Goal: Information Seeking & Learning: Learn about a topic

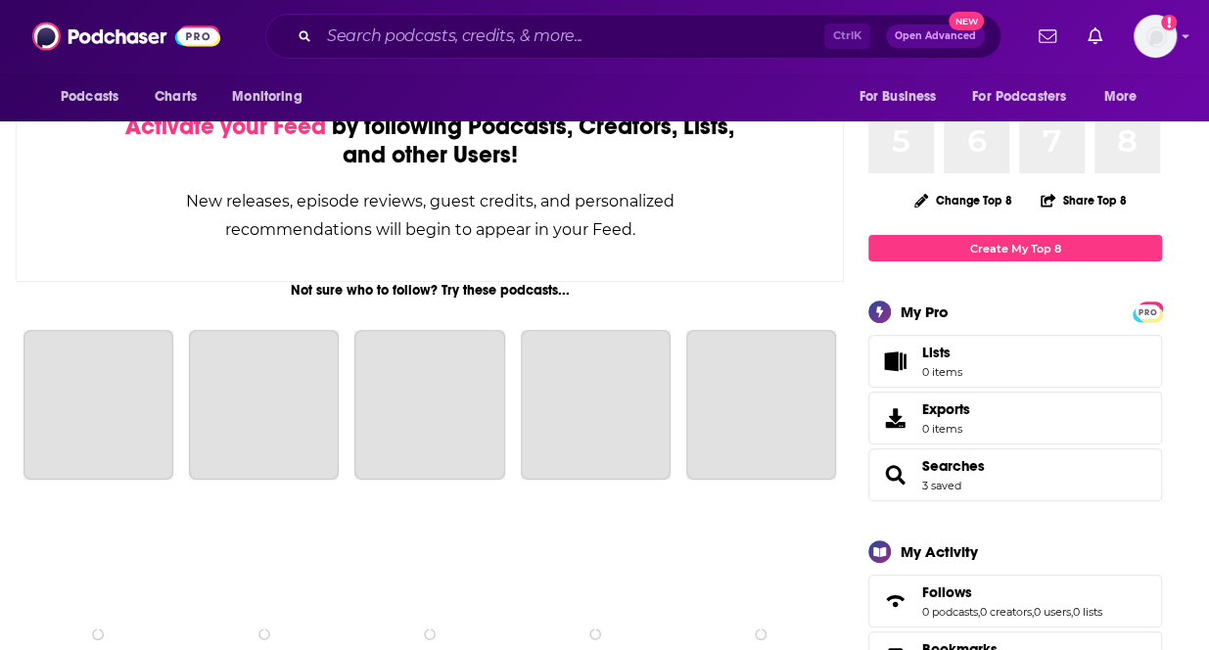
scroll to position [157, 0]
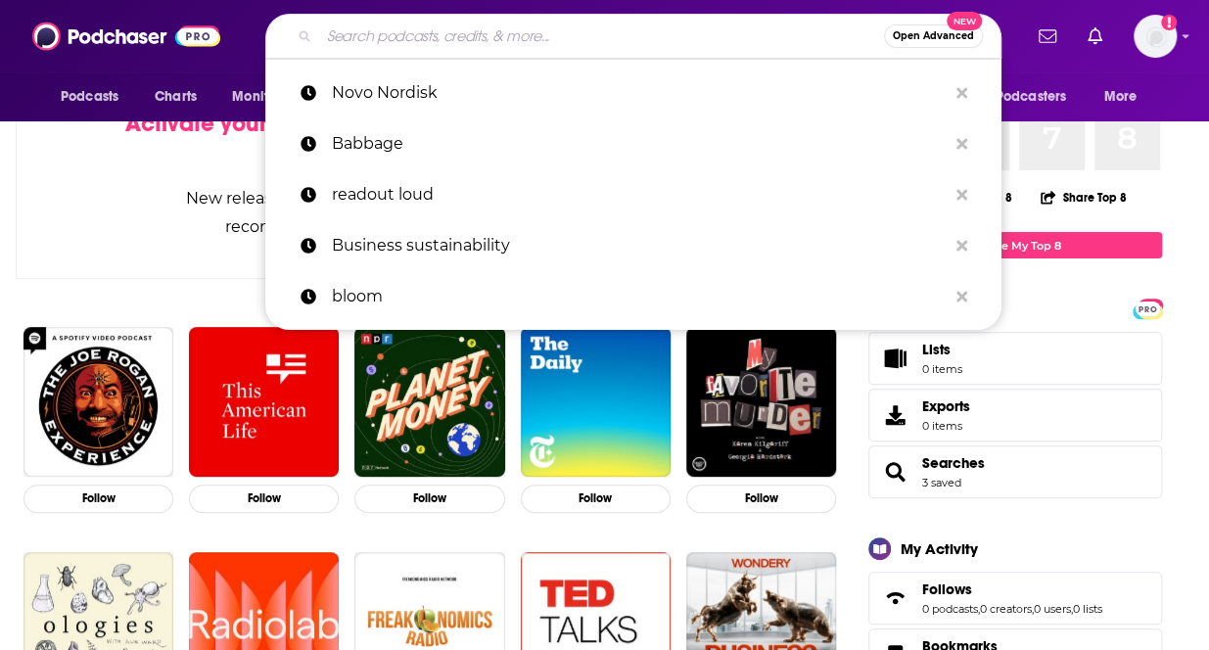
click at [543, 36] on input "Search podcasts, credits, & more..." at bounding box center [601, 36] width 565 height 31
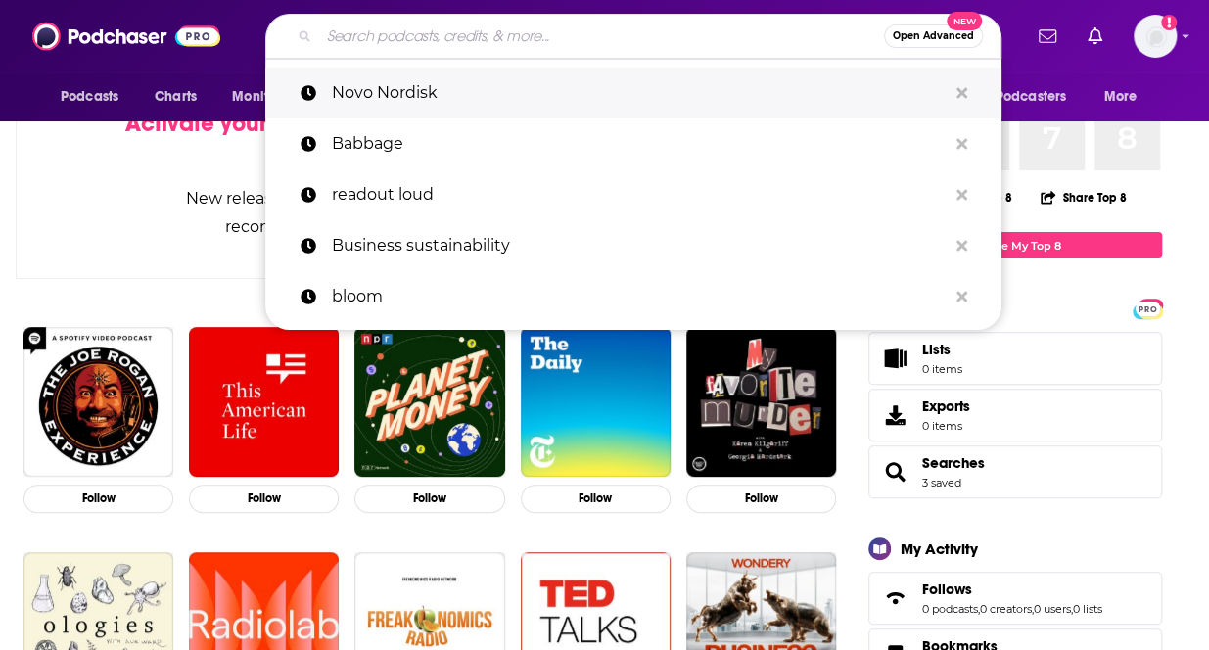
click at [461, 85] on p "Novo Nordisk" at bounding box center [639, 93] width 615 height 51
type input "Novo Nordisk"
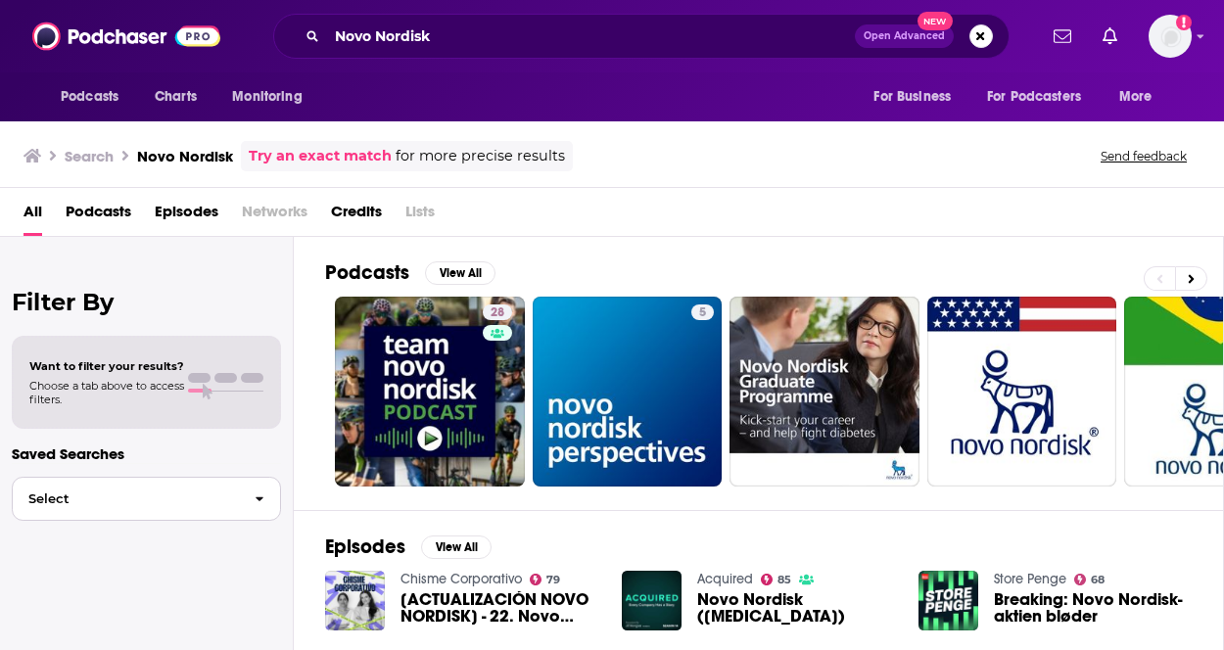
click at [254, 500] on span "button" at bounding box center [259, 499] width 41 height 42
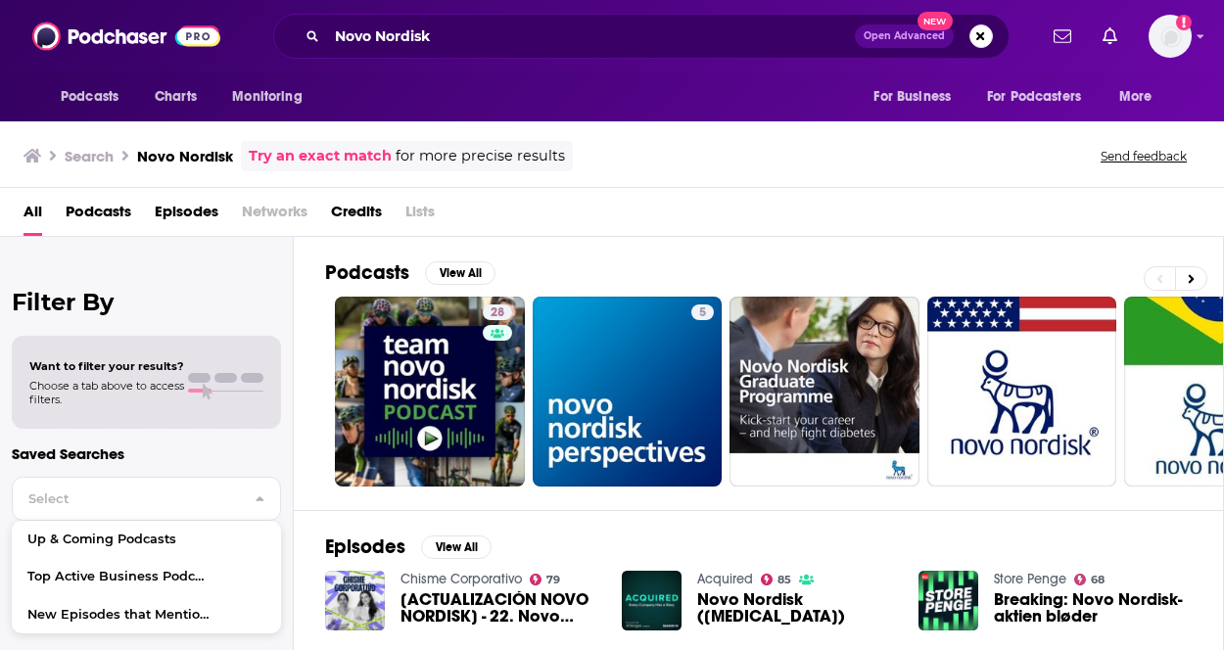
click at [175, 197] on span "Episodes" at bounding box center [187, 216] width 64 height 40
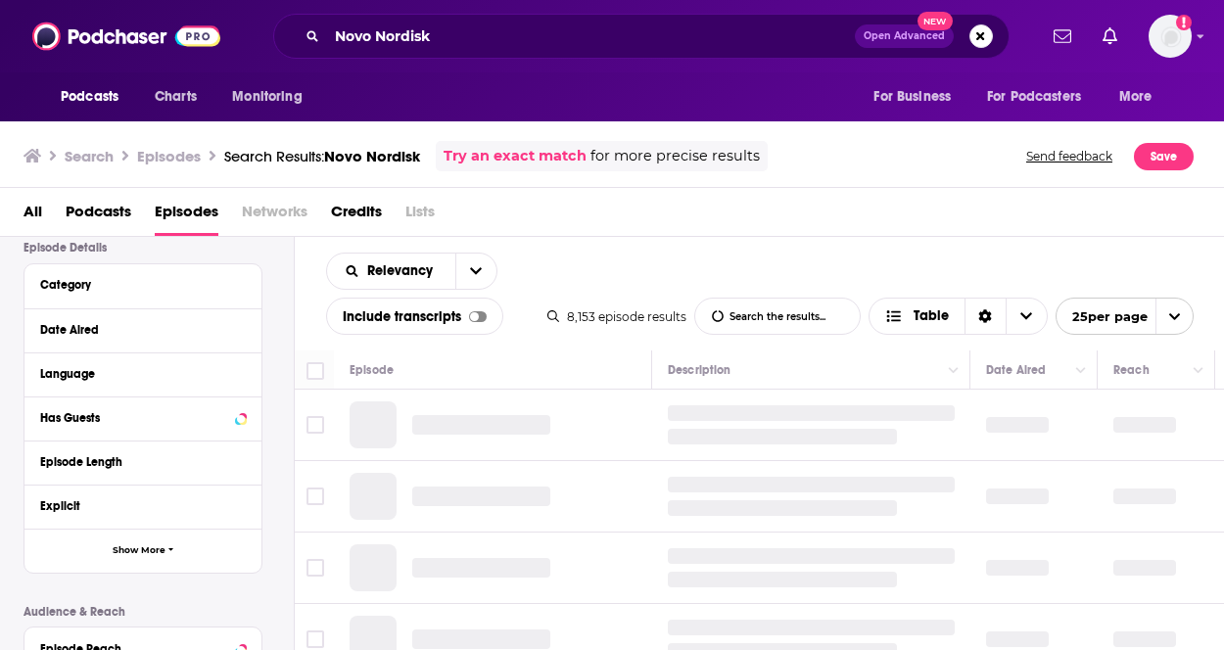
scroll to position [148, 0]
click at [147, 331] on div "Date Aired" at bounding box center [131, 328] width 183 height 14
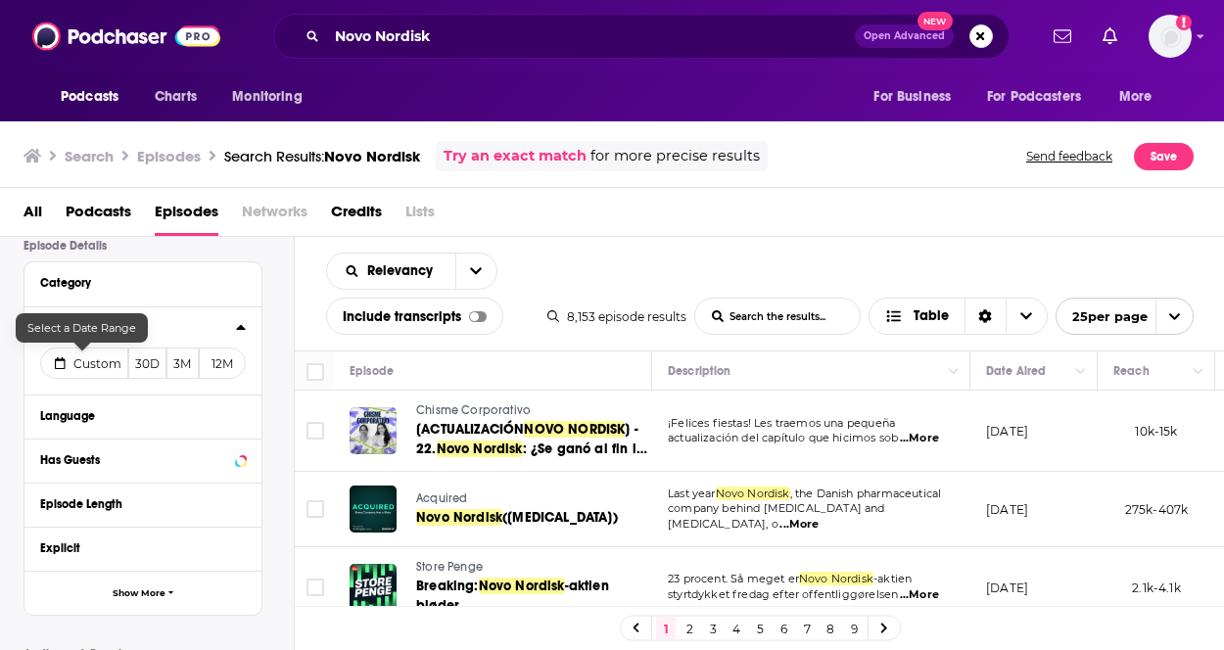
click at [98, 359] on span "Custom" at bounding box center [97, 363] width 48 height 15
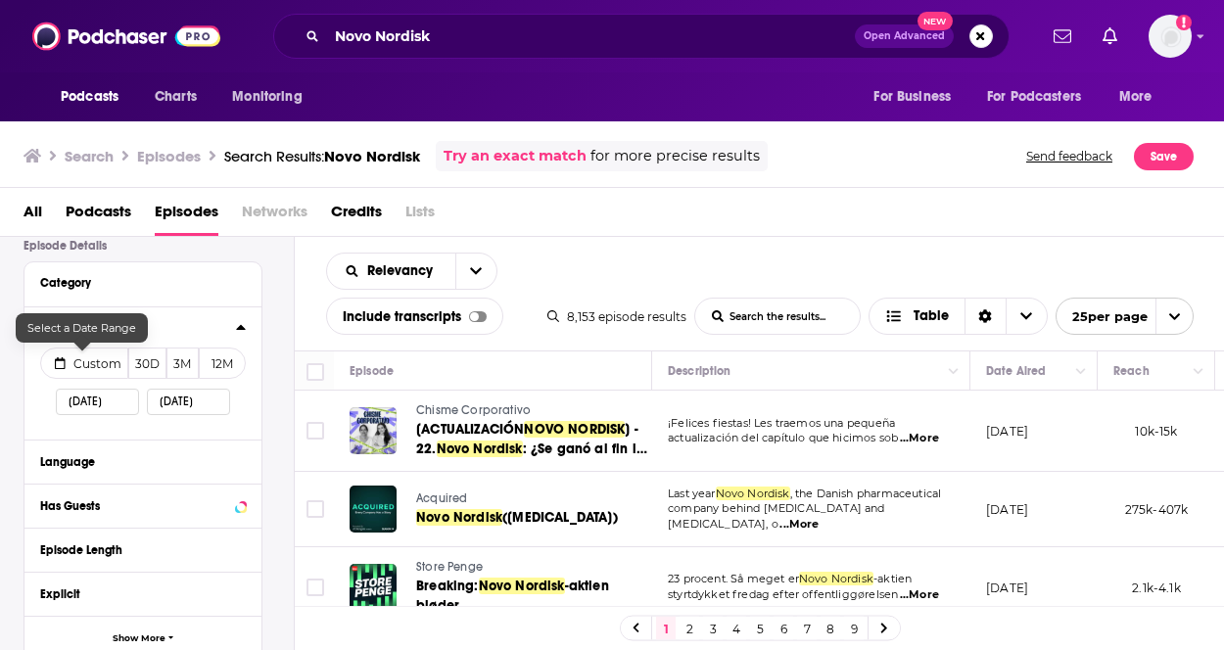
select select "8"
select select "2025"
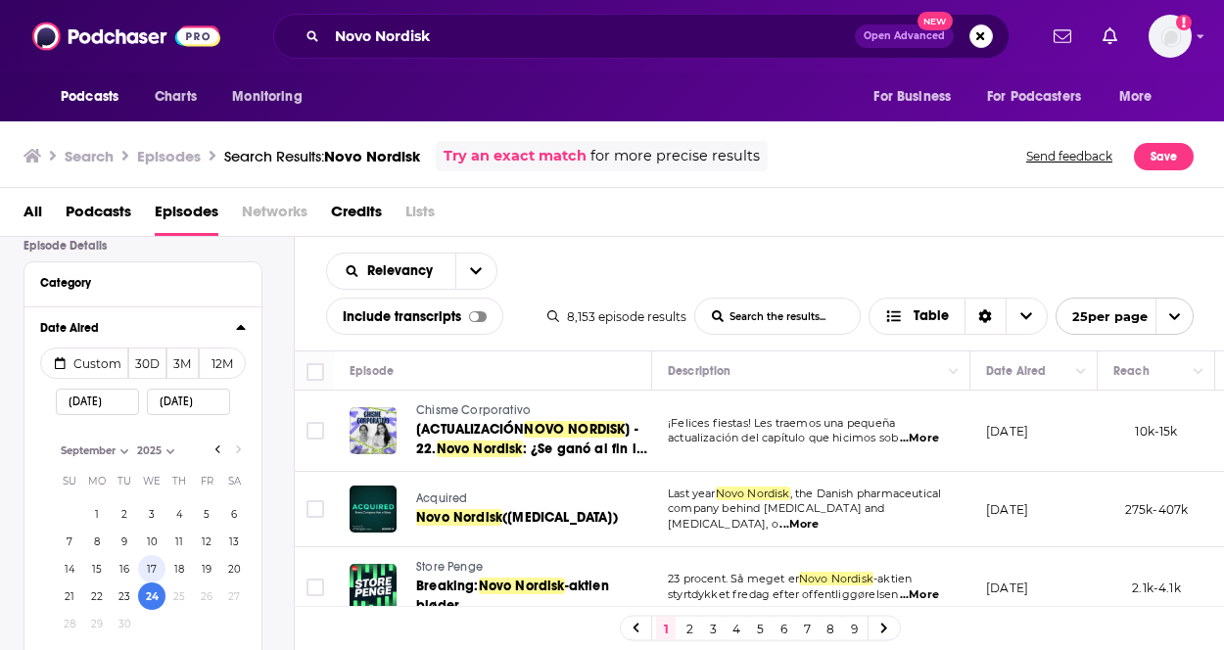
click at [153, 563] on button "17" at bounding box center [151, 568] width 27 height 27
type input "[DATE]"
click at [213, 569] on button "19" at bounding box center [206, 568] width 27 height 27
type input "[DATE]"
click at [213, 569] on button "19" at bounding box center [206, 568] width 27 height 27
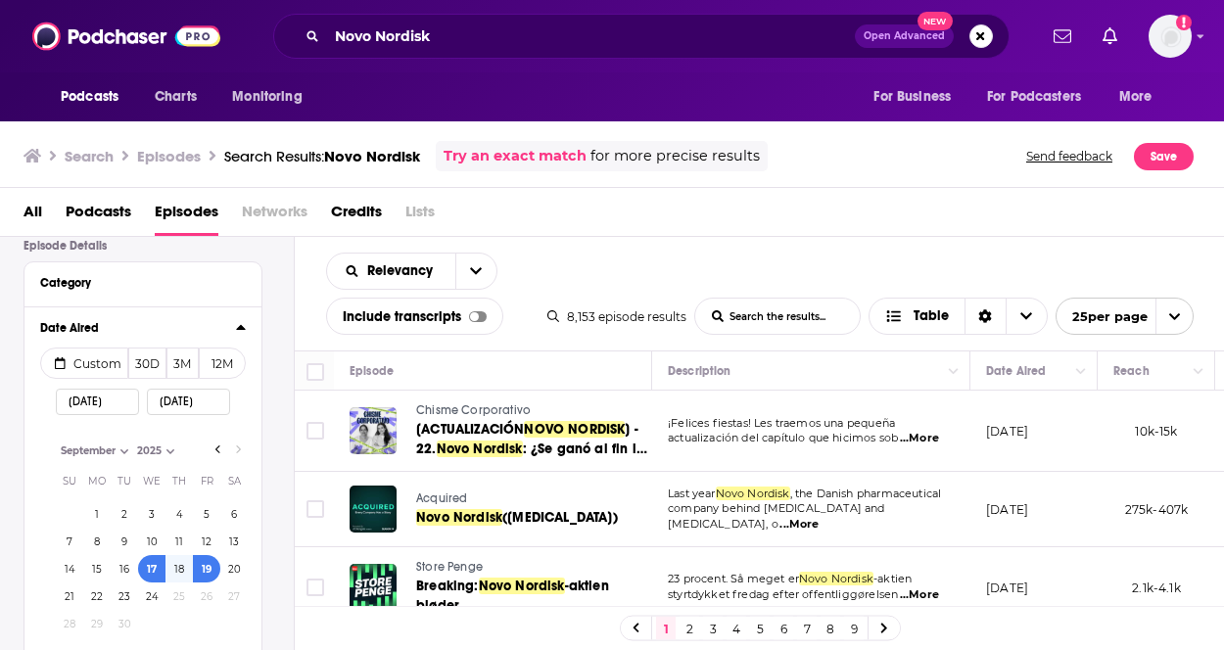
type input "[DATE]"
click at [154, 594] on button "24" at bounding box center [151, 596] width 27 height 27
type input "[DATE]"
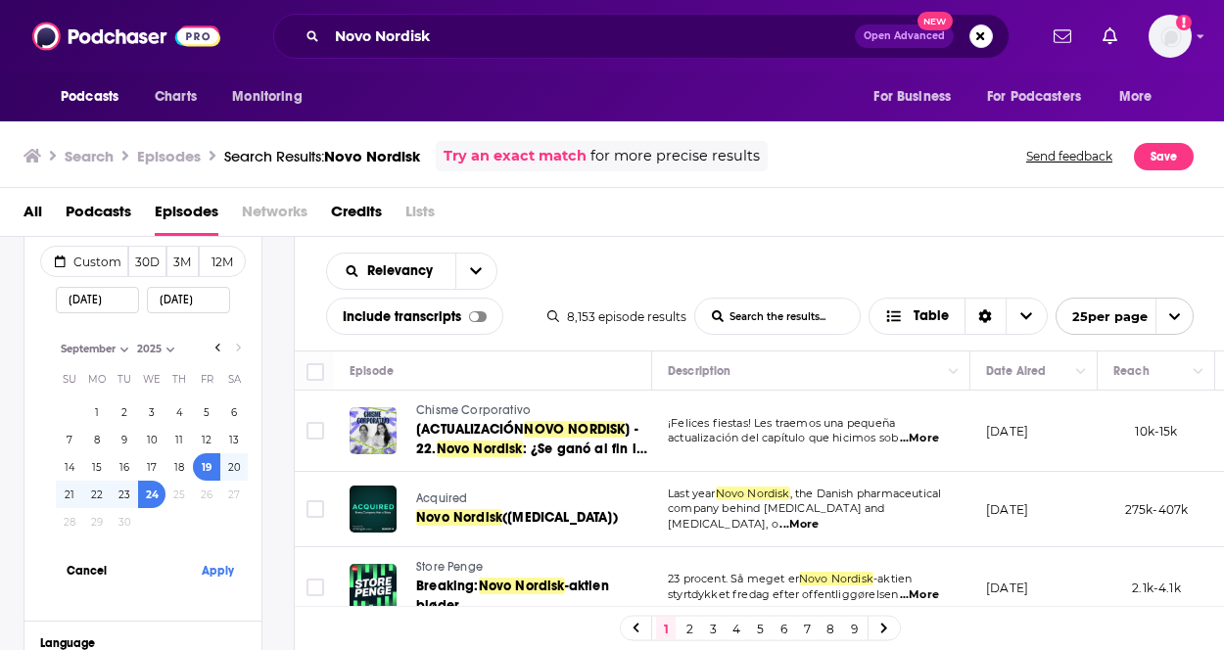
scroll to position [255, 0]
click at [227, 561] on button "Apply" at bounding box center [217, 565] width 59 height 36
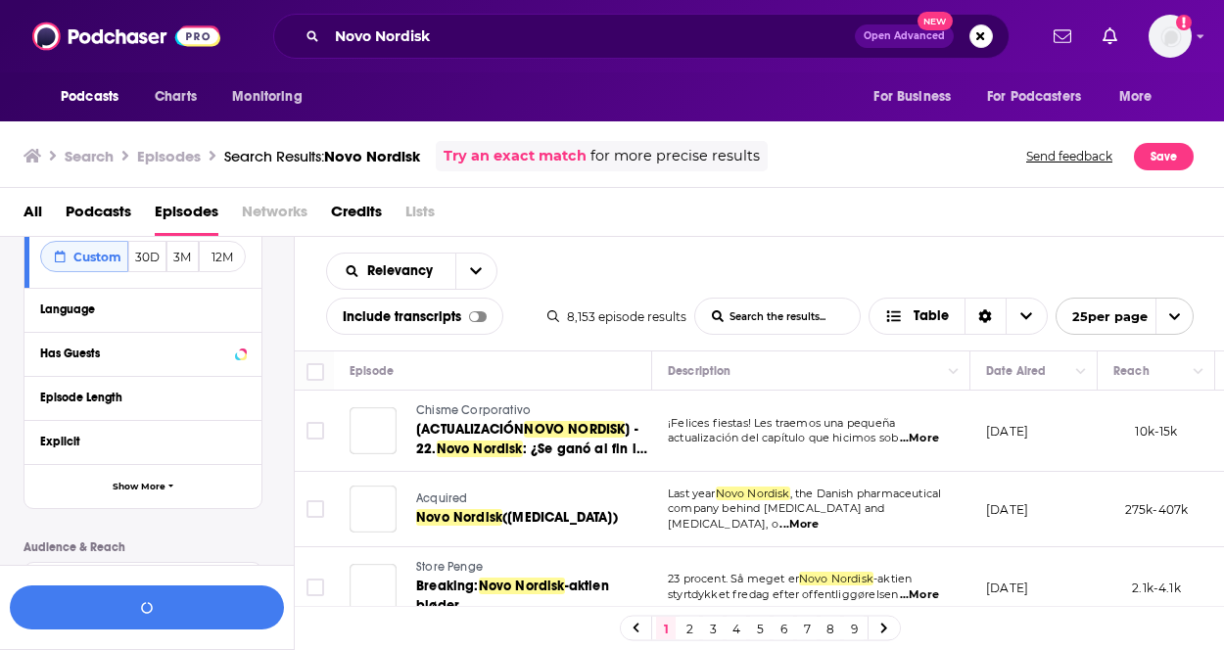
scroll to position [307, 0]
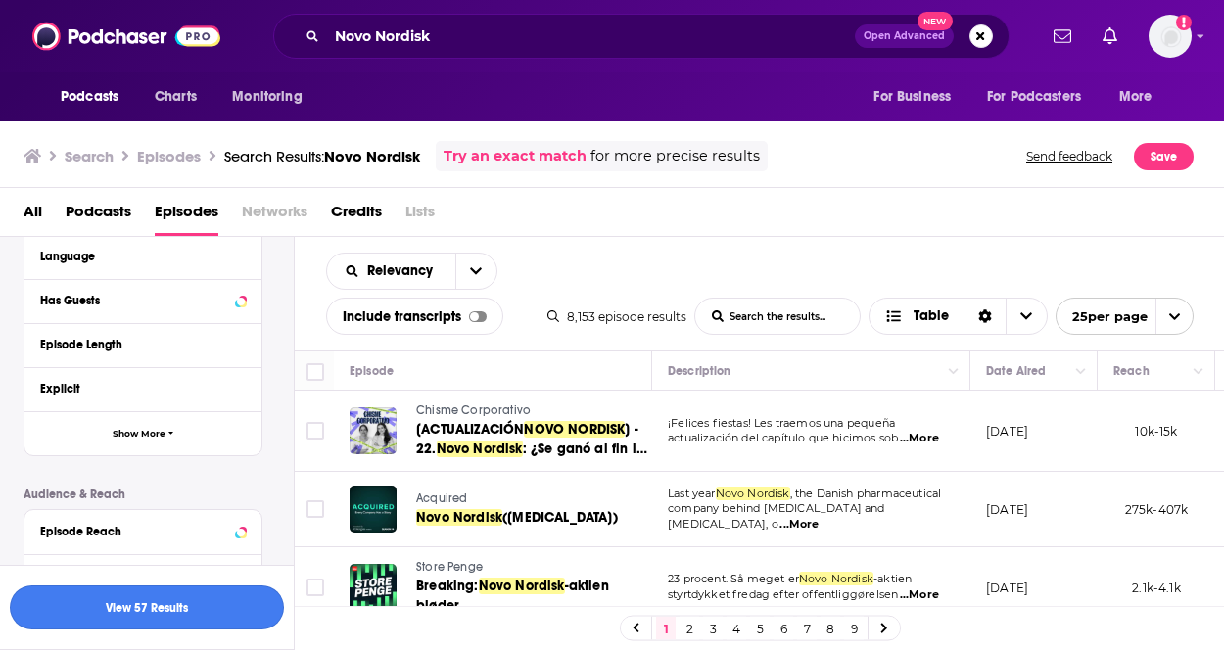
click at [191, 610] on button "View 57 Results" at bounding box center [147, 608] width 274 height 44
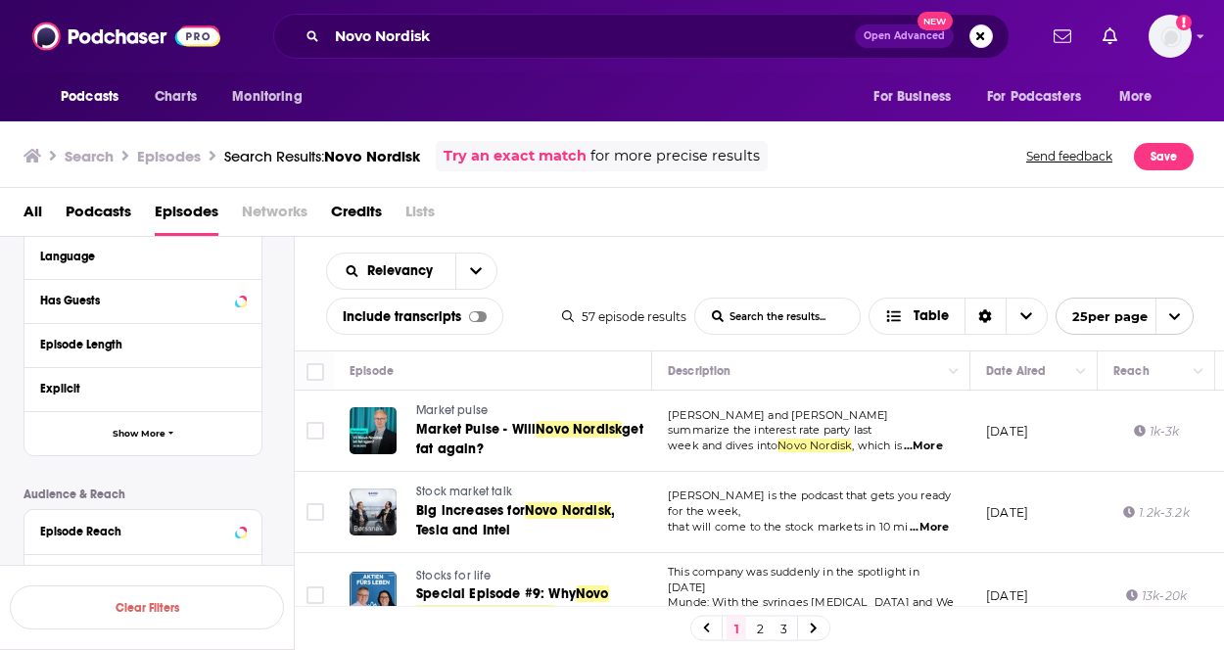
click at [929, 444] on span "...More" at bounding box center [923, 447] width 39 height 16
click at [924, 449] on span "...More" at bounding box center [923, 447] width 39 height 16
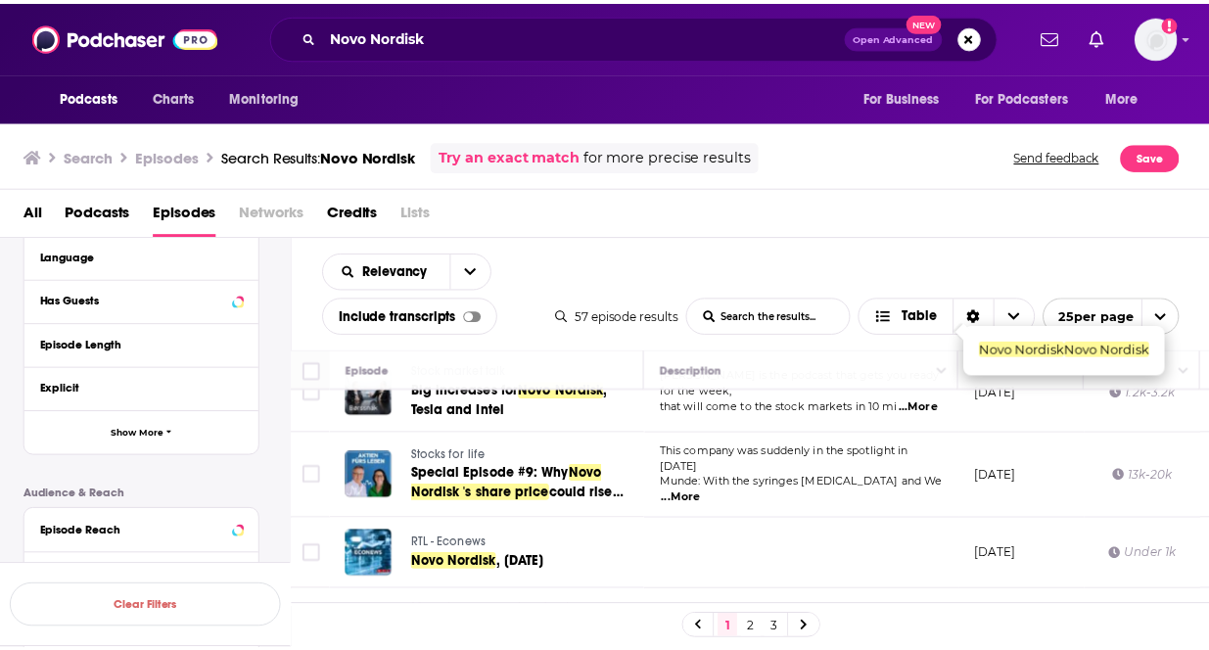
scroll to position [120, 0]
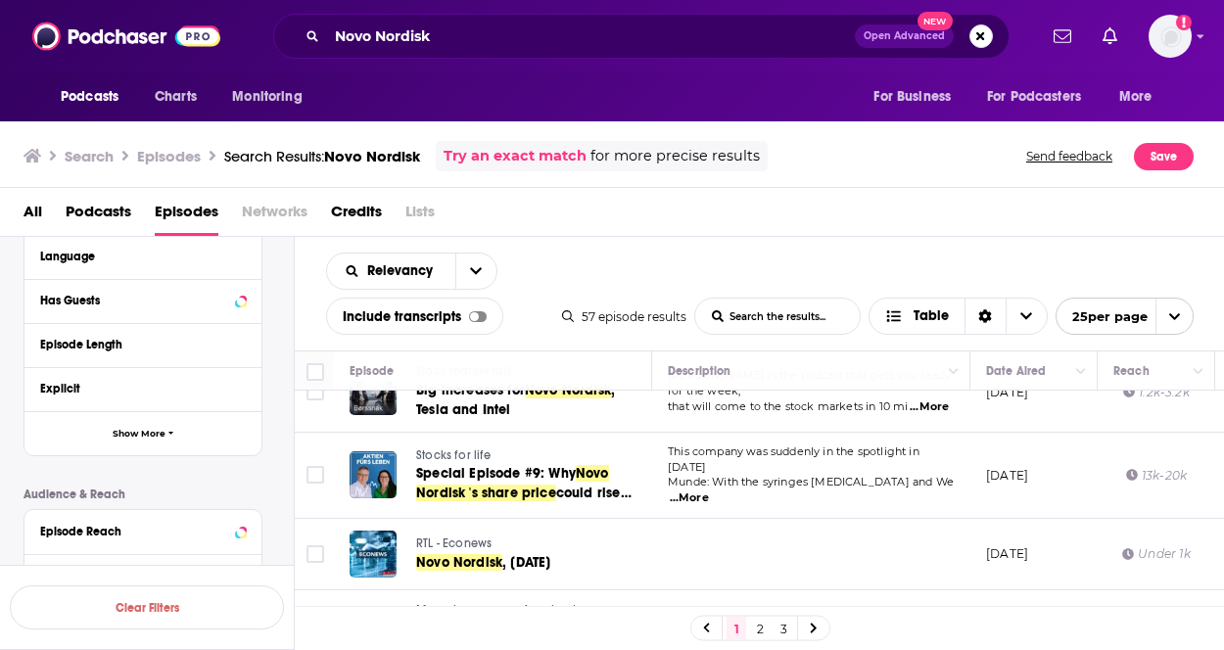
click at [709, 491] on font "...More" at bounding box center [689, 498] width 39 height 14
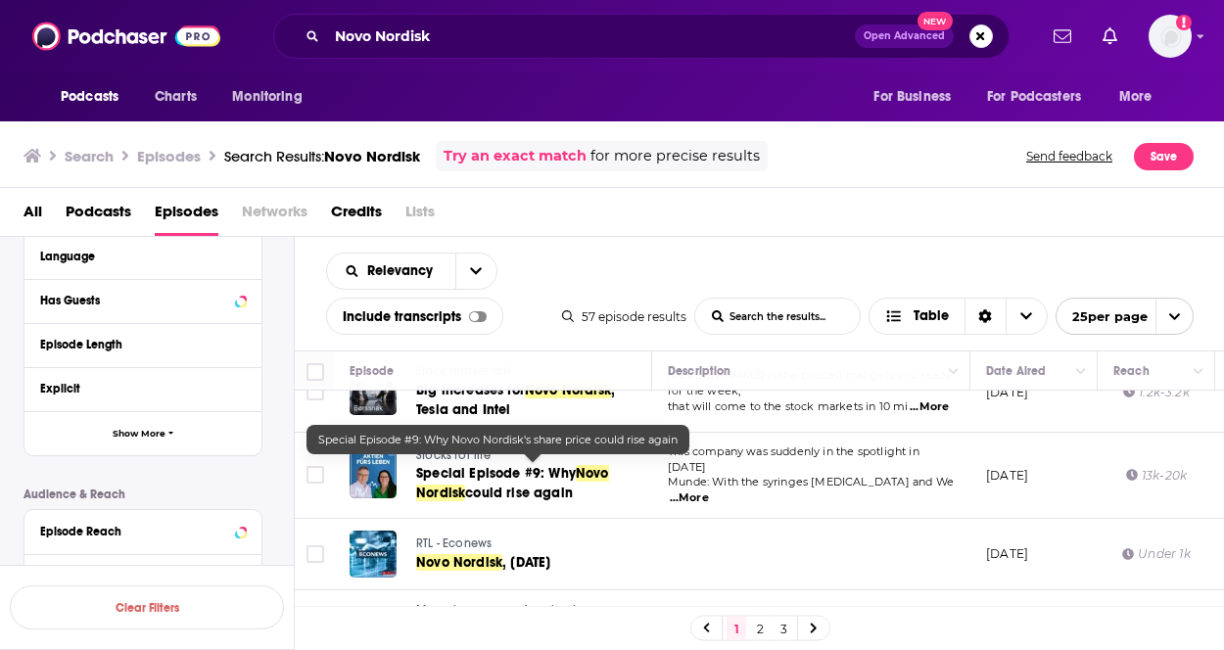
click at [501, 465] on font "Special Episode #9: Why" at bounding box center [496, 473] width 160 height 17
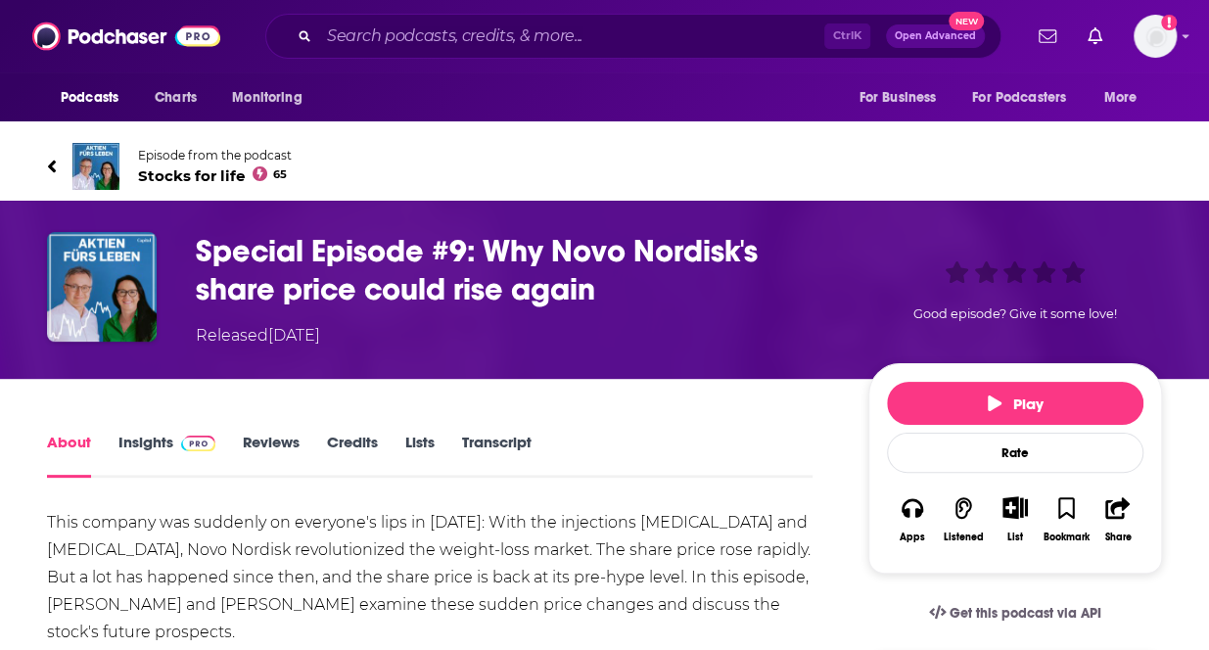
click at [53, 160] on icon at bounding box center [52, 166] width 8 height 13
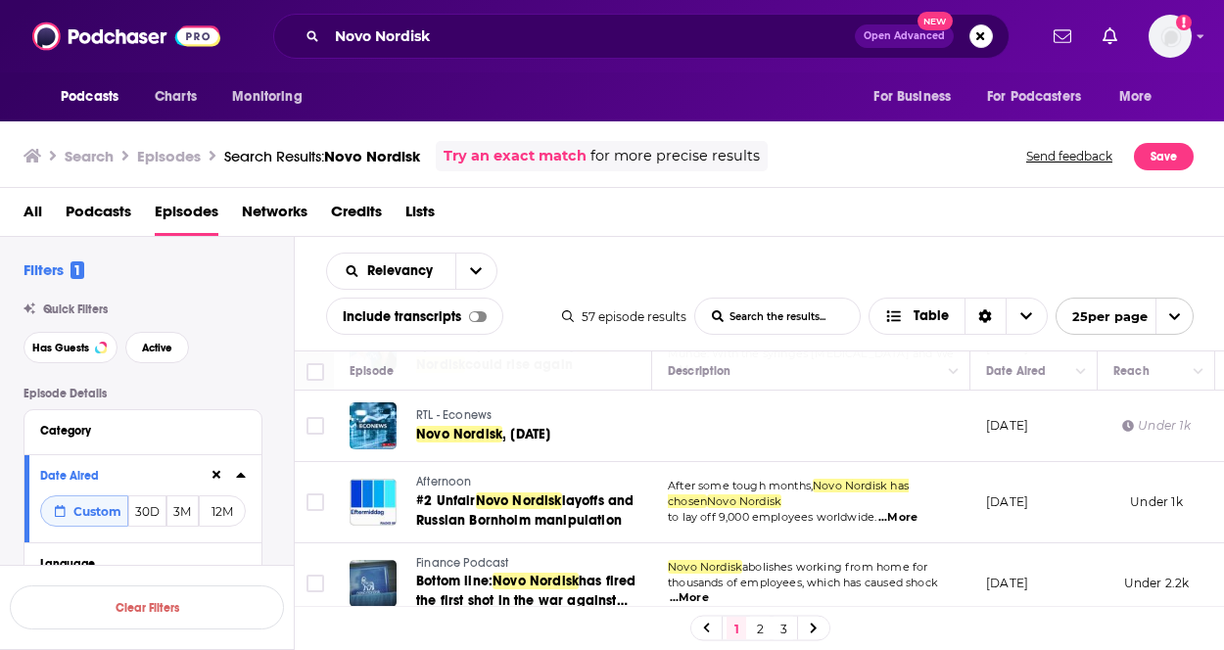
scroll to position [251, 0]
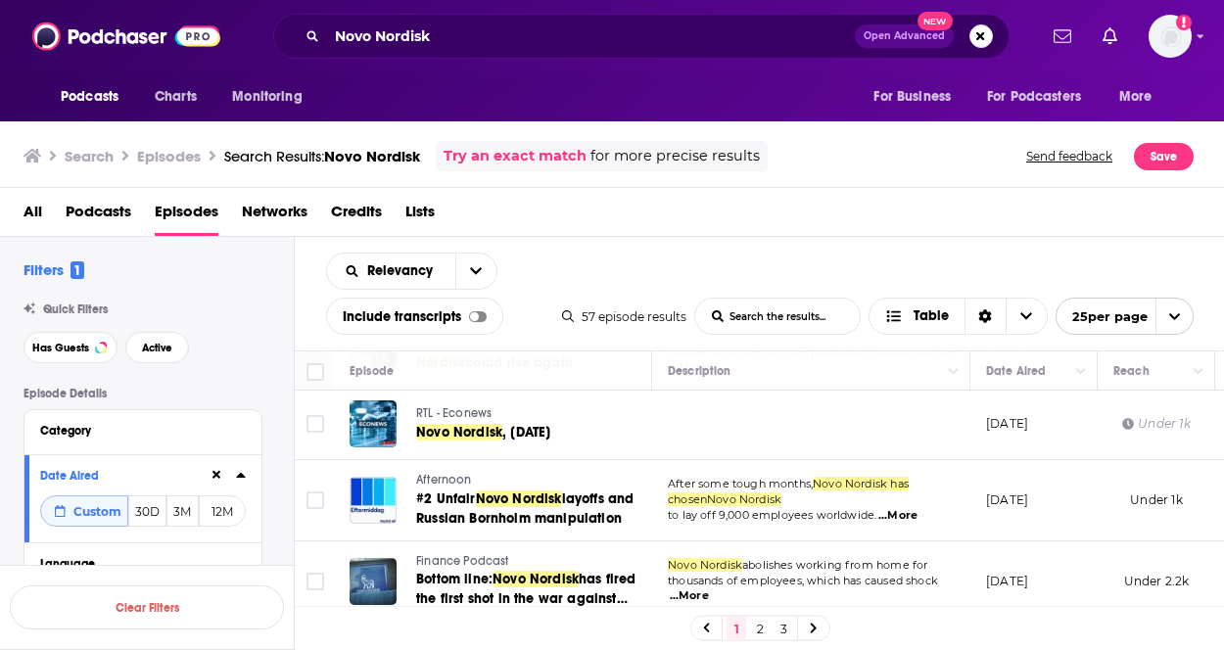
click at [897, 508] on font "...More" at bounding box center [897, 515] width 39 height 14
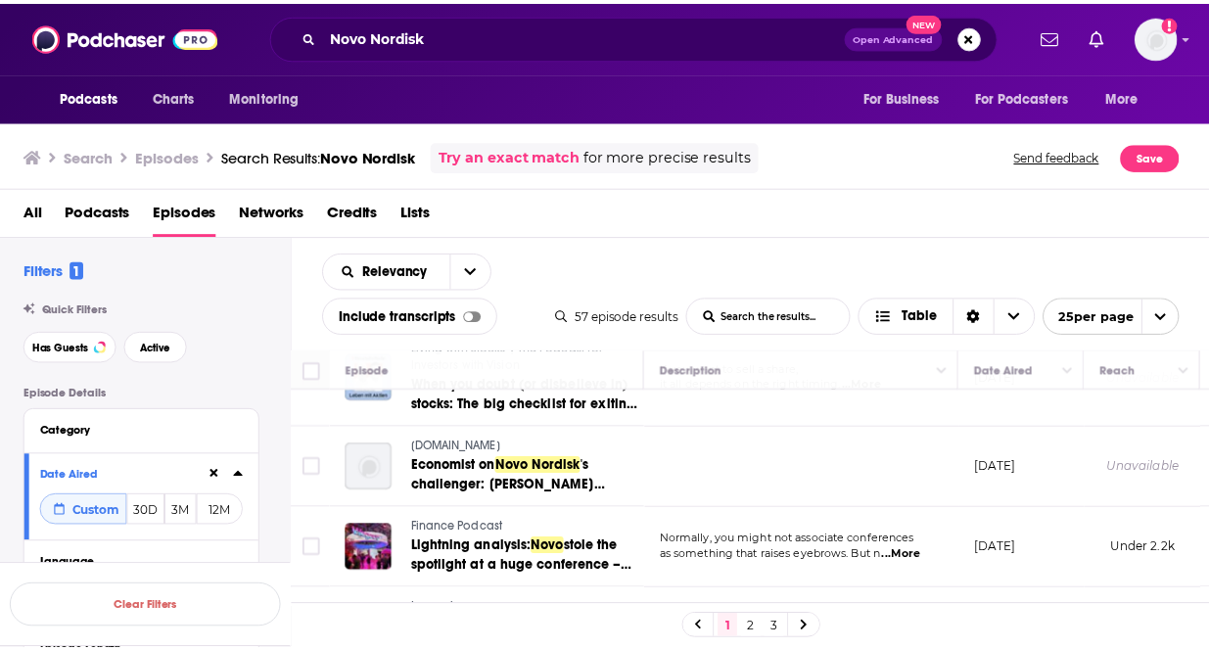
scroll to position [1533, 0]
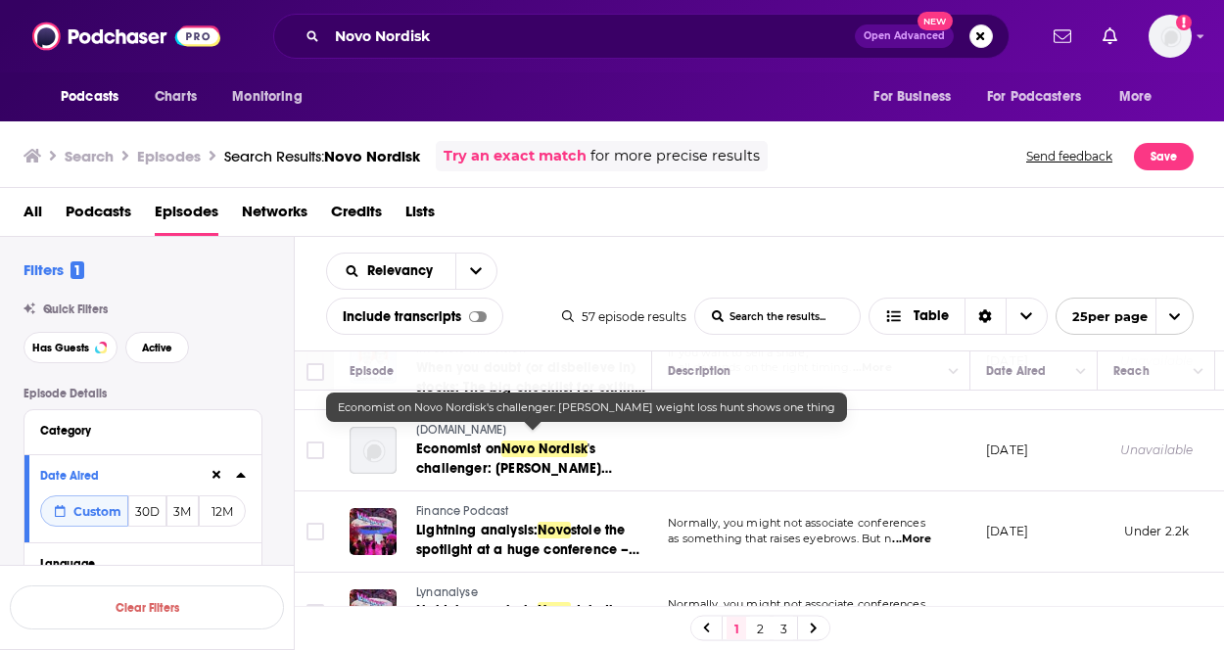
click at [553, 448] on font "'s challenger: [PERSON_NAME] weight loss hunt shows one thing" at bounding box center [522, 469] width 212 height 56
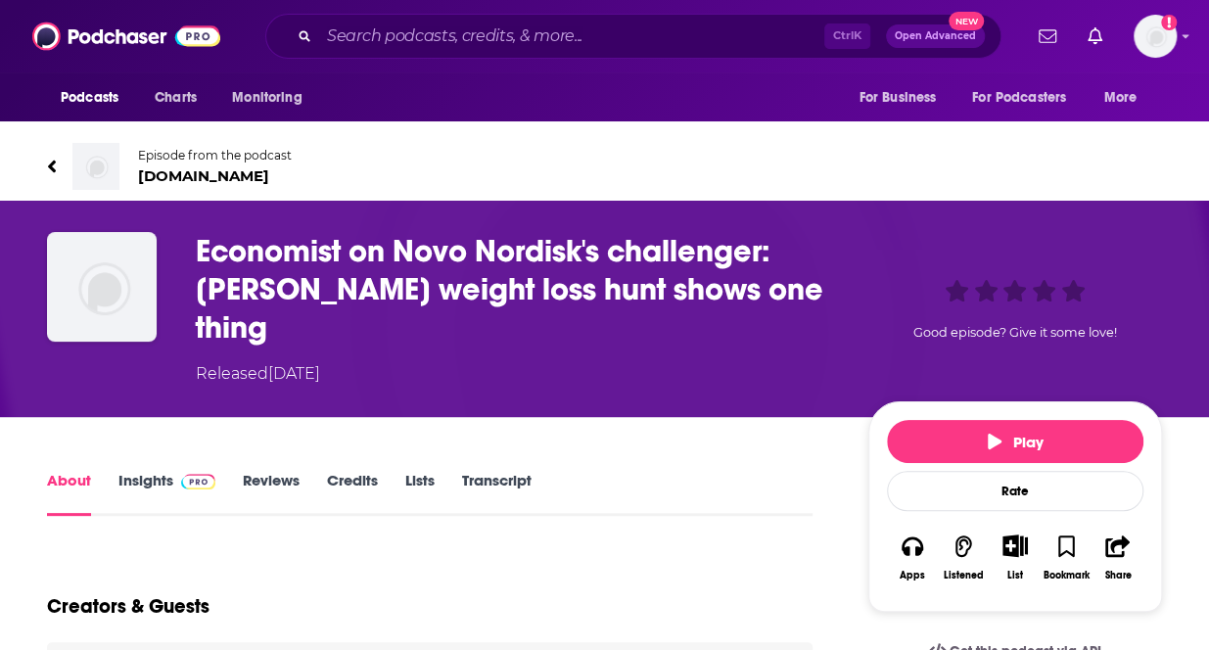
click at [214, 174] on font "[DOMAIN_NAME]" at bounding box center [203, 175] width 131 height 19
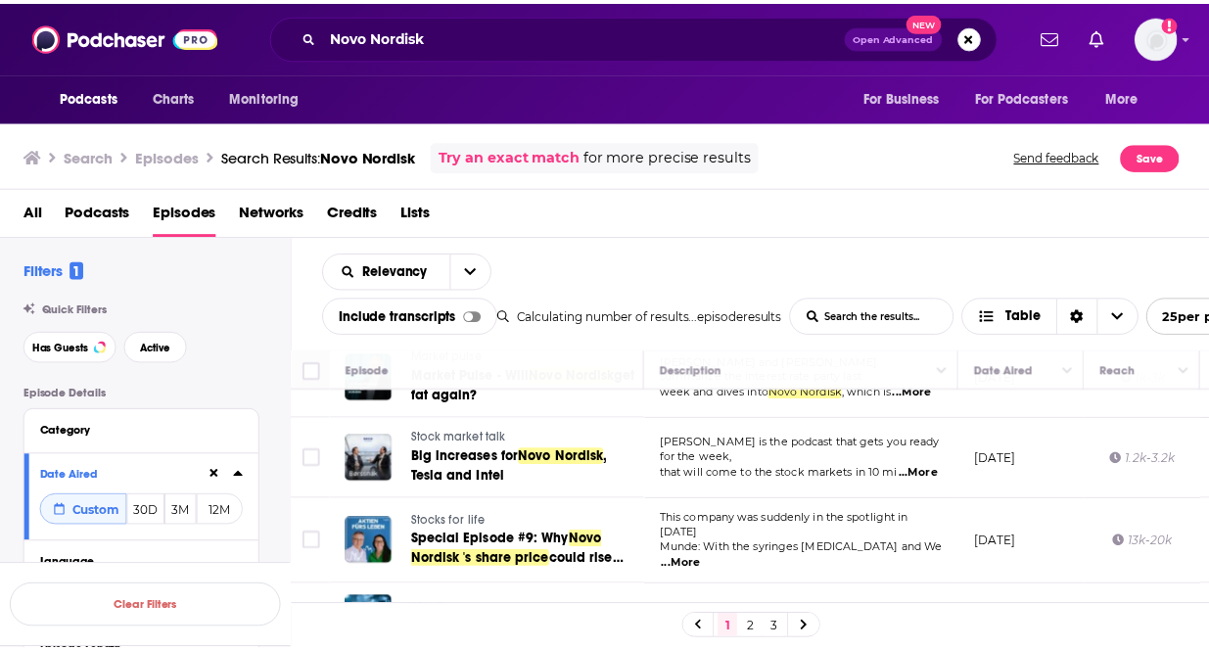
scroll to position [52, 0]
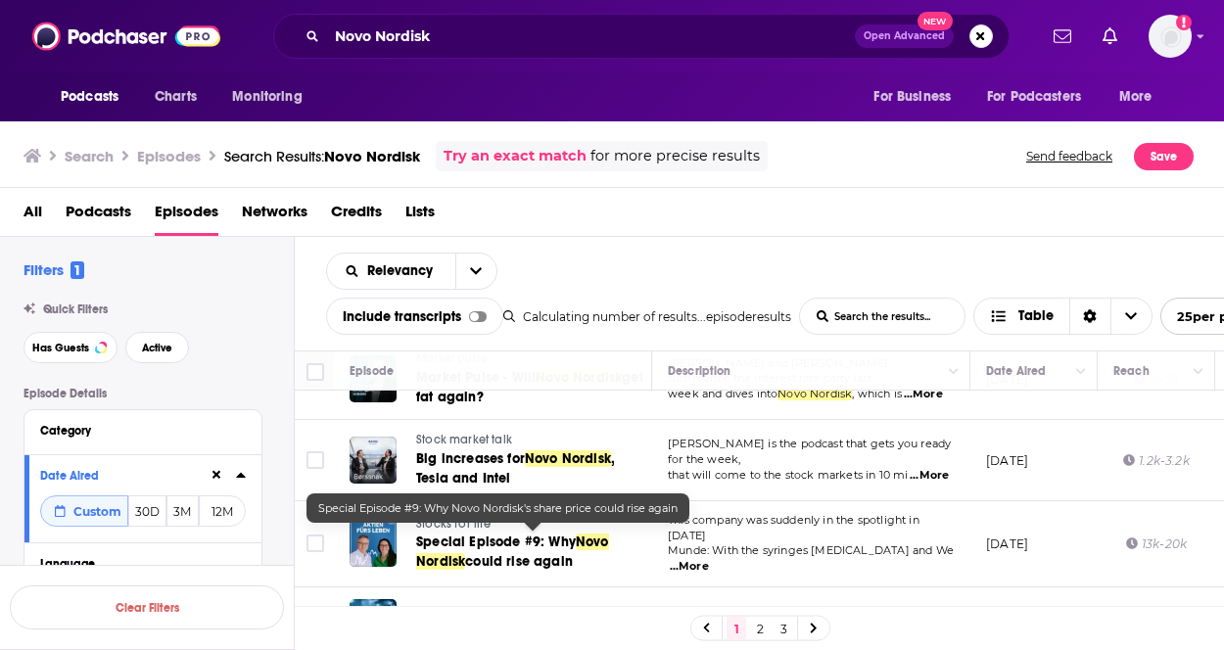
click at [541, 555] on font "could rise again" at bounding box center [519, 561] width 108 height 17
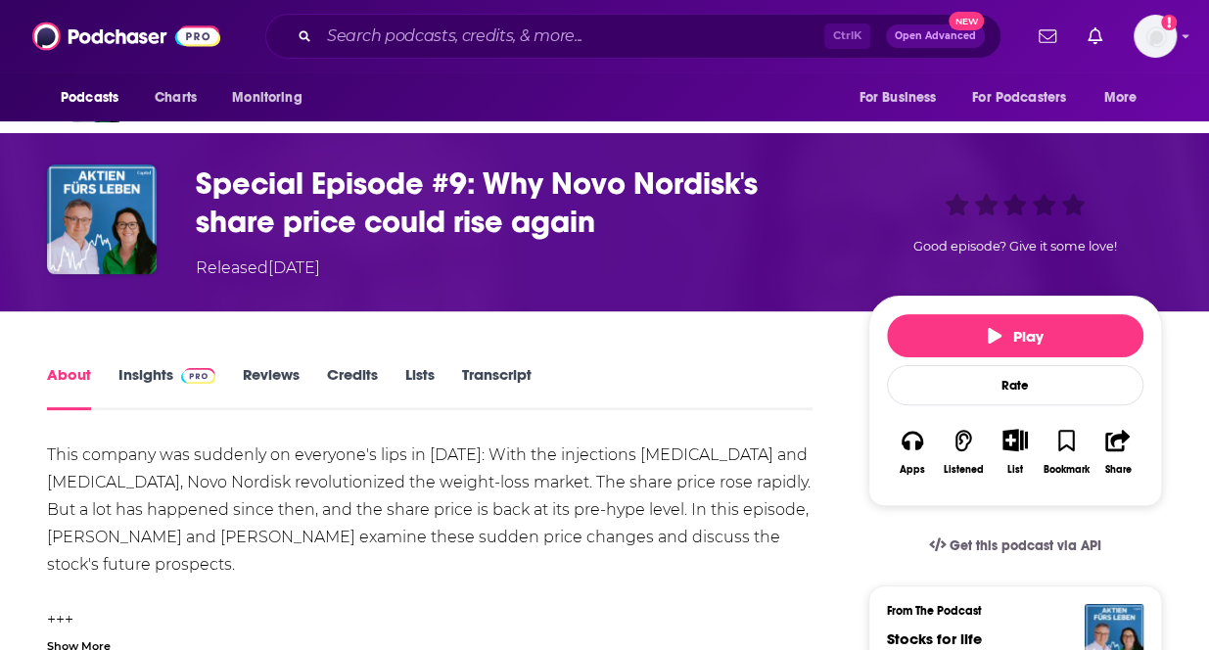
scroll to position [67, 0]
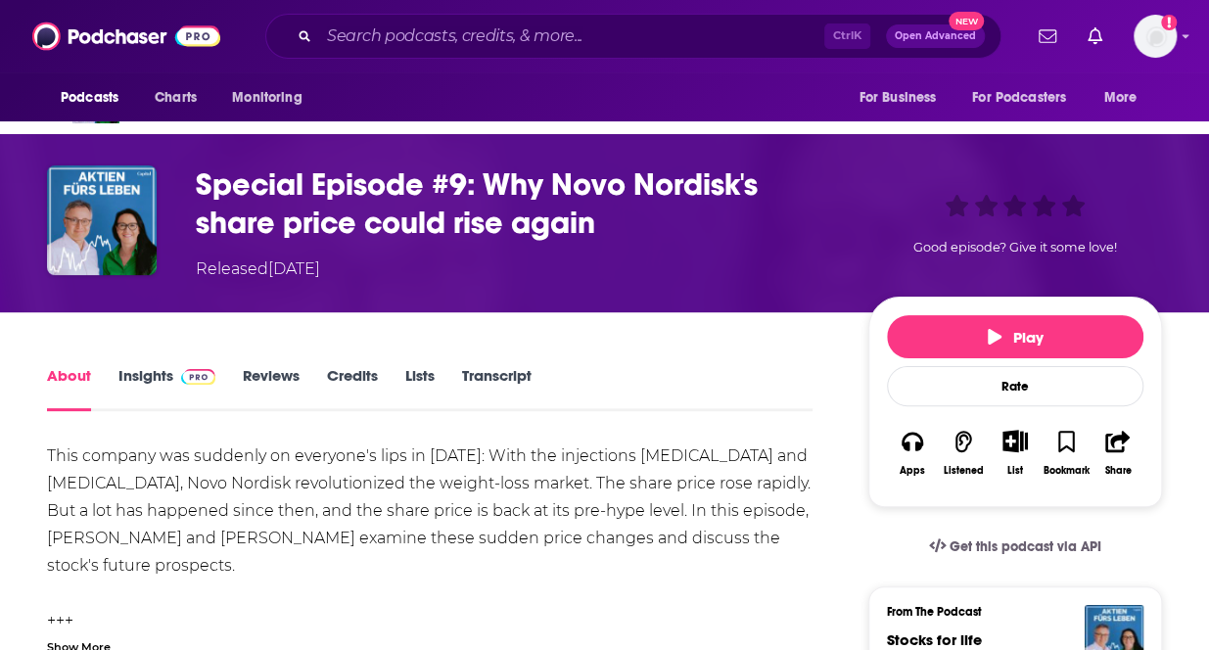
click at [149, 377] on font "Insights" at bounding box center [145, 375] width 55 height 19
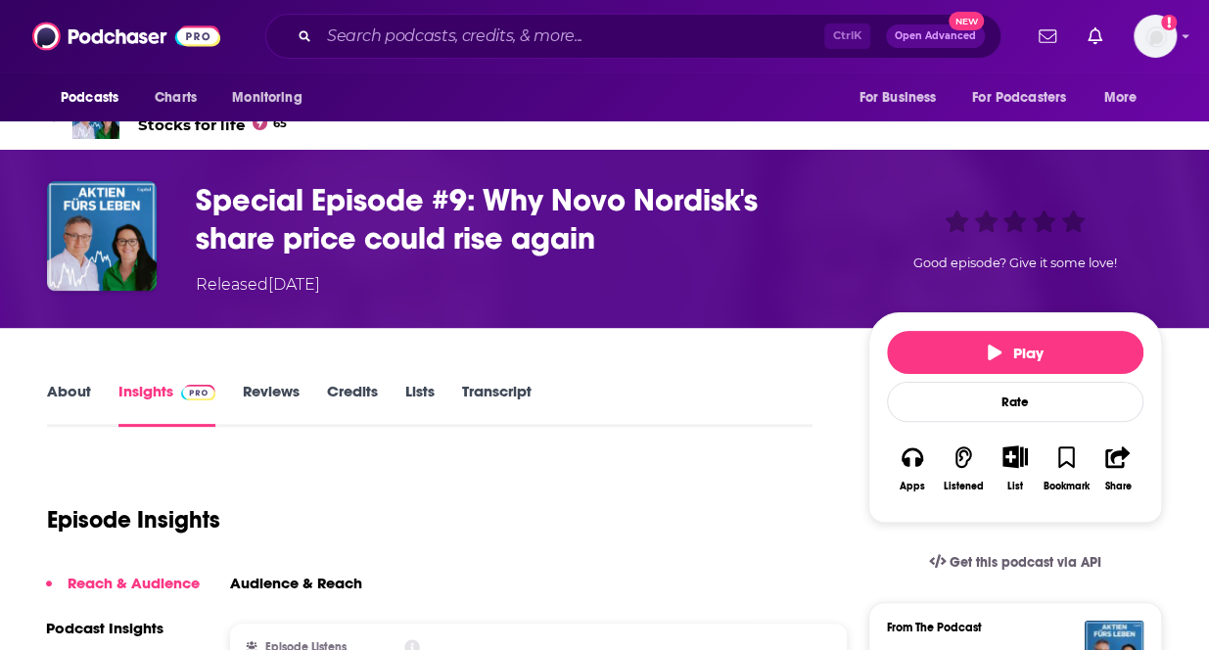
scroll to position [46, 0]
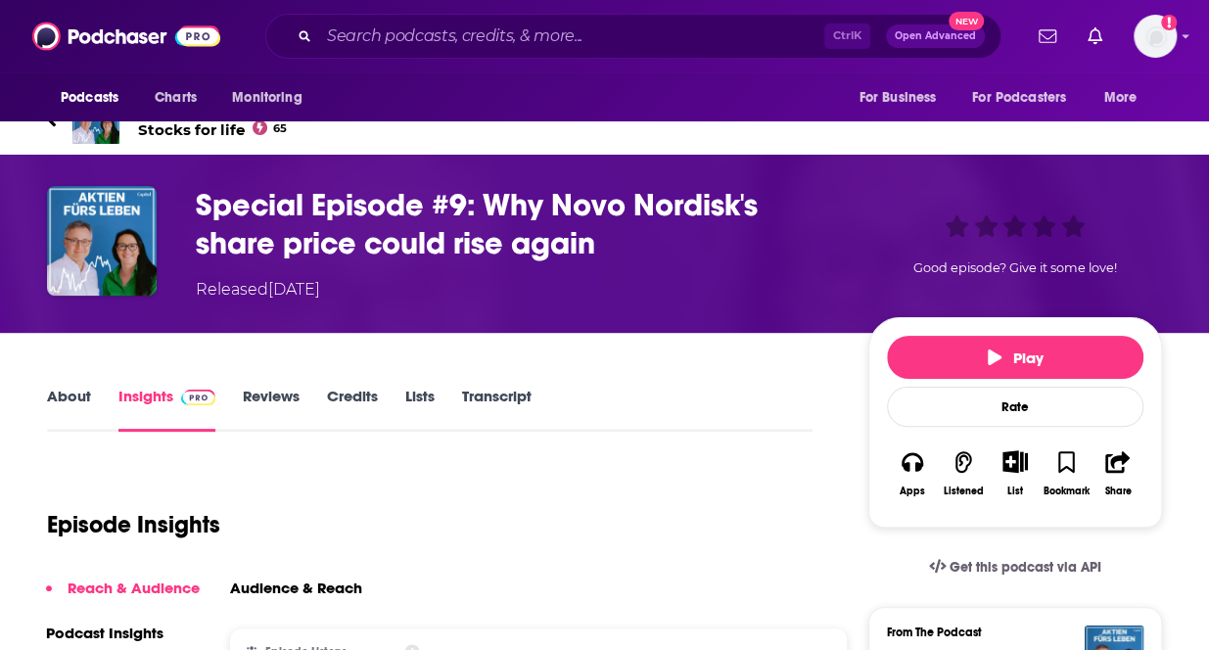
click at [81, 395] on font "About" at bounding box center [69, 396] width 44 height 19
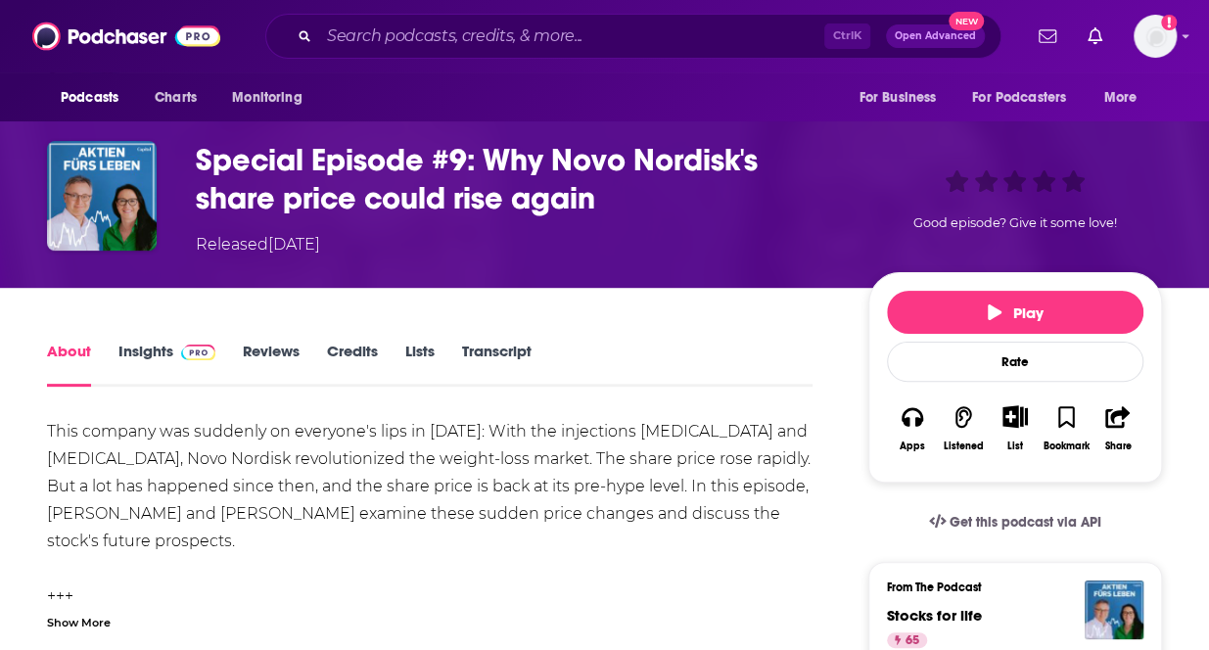
scroll to position [92, 0]
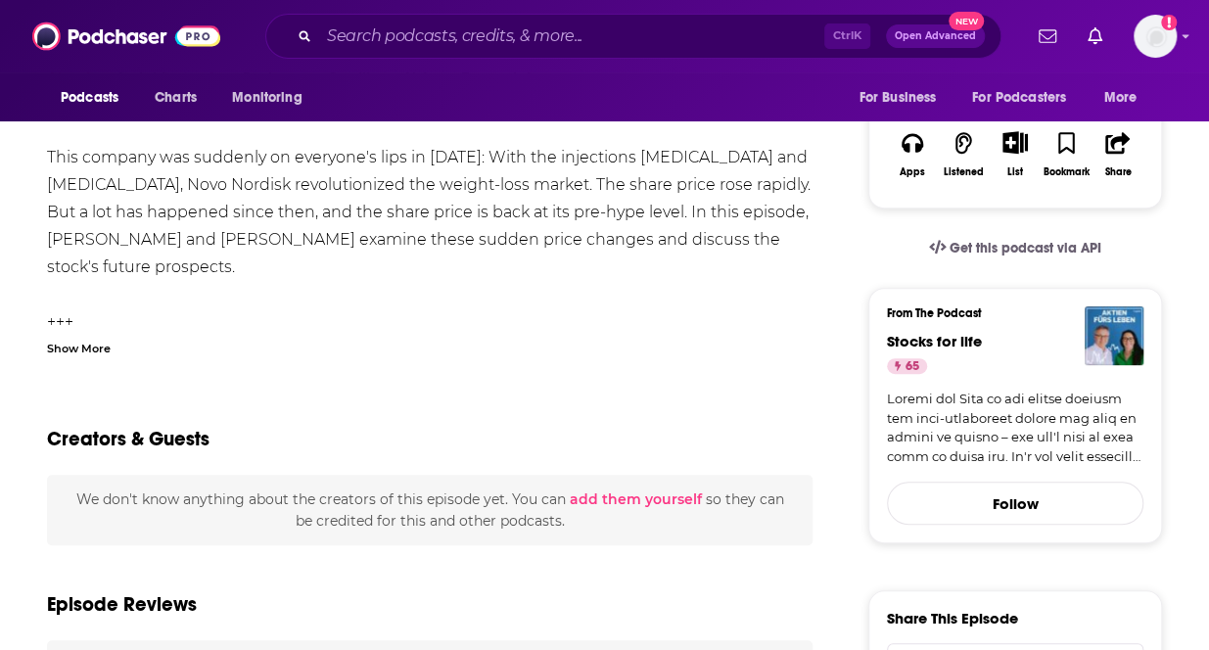
scroll to position [367, 0]
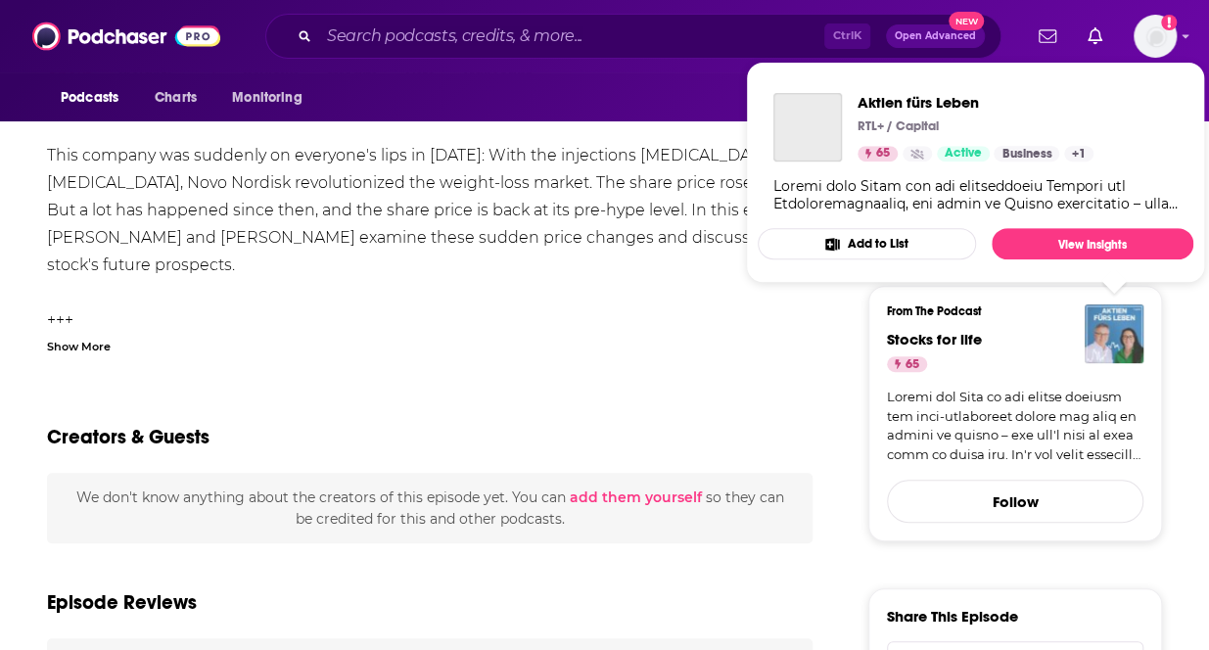
click at [1098, 338] on img "Stocks for life" at bounding box center [1114, 334] width 59 height 59
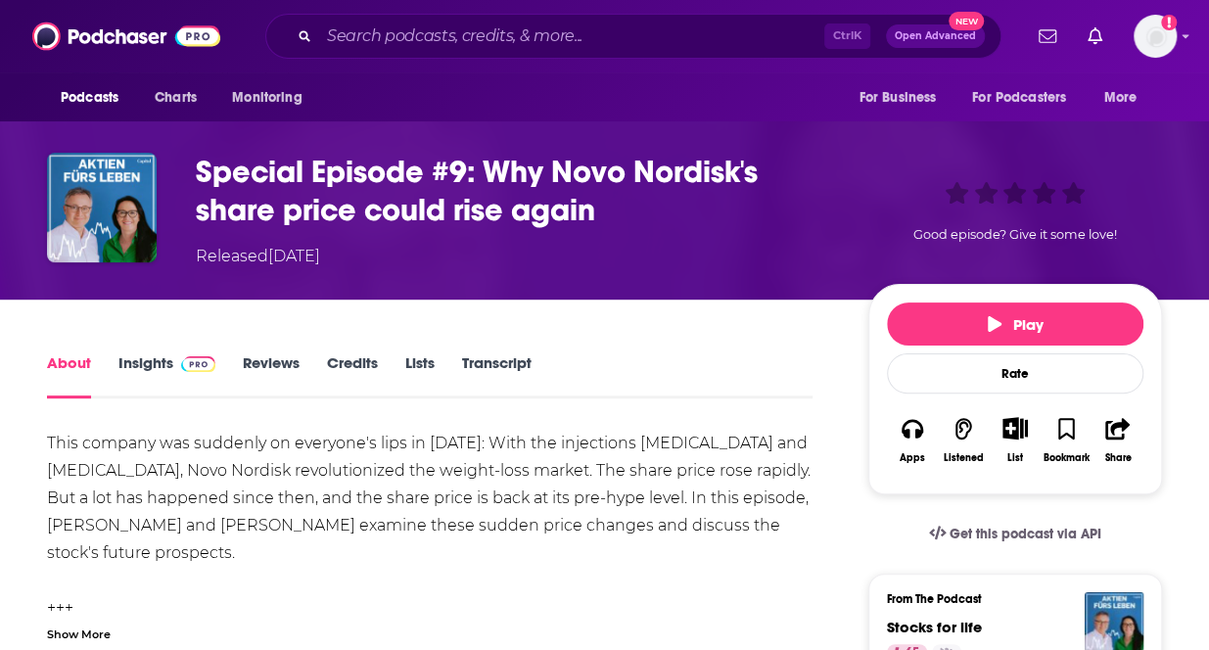
scroll to position [80, 0]
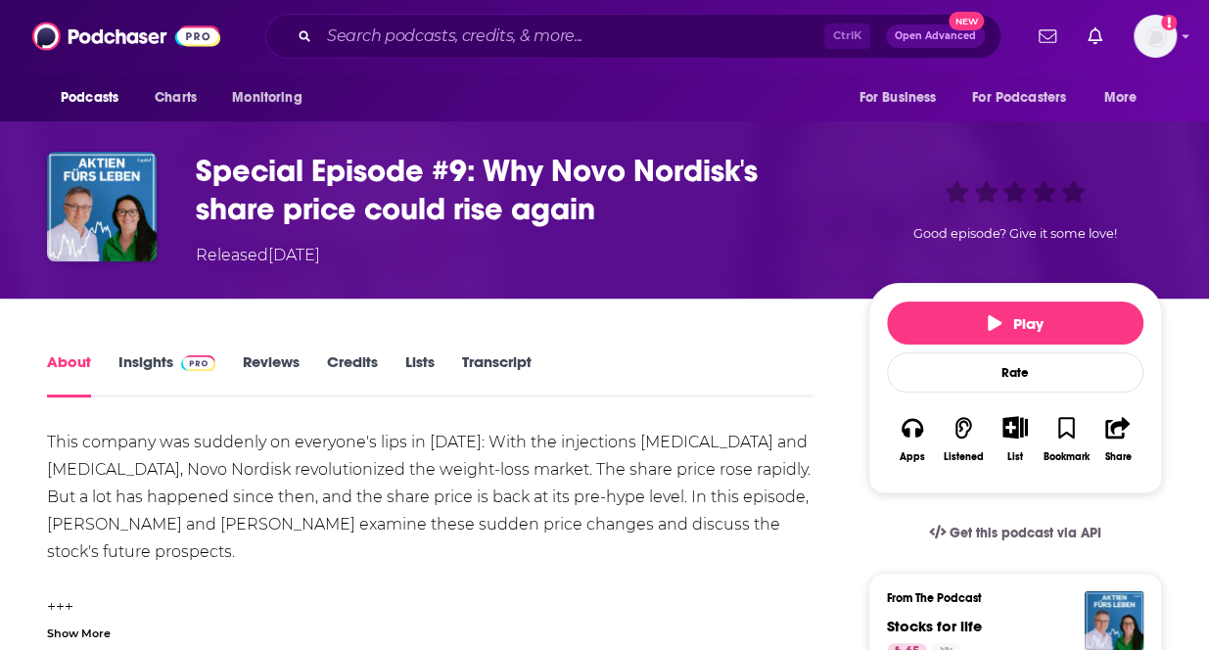
click at [143, 359] on font "Insights" at bounding box center [145, 362] width 55 height 19
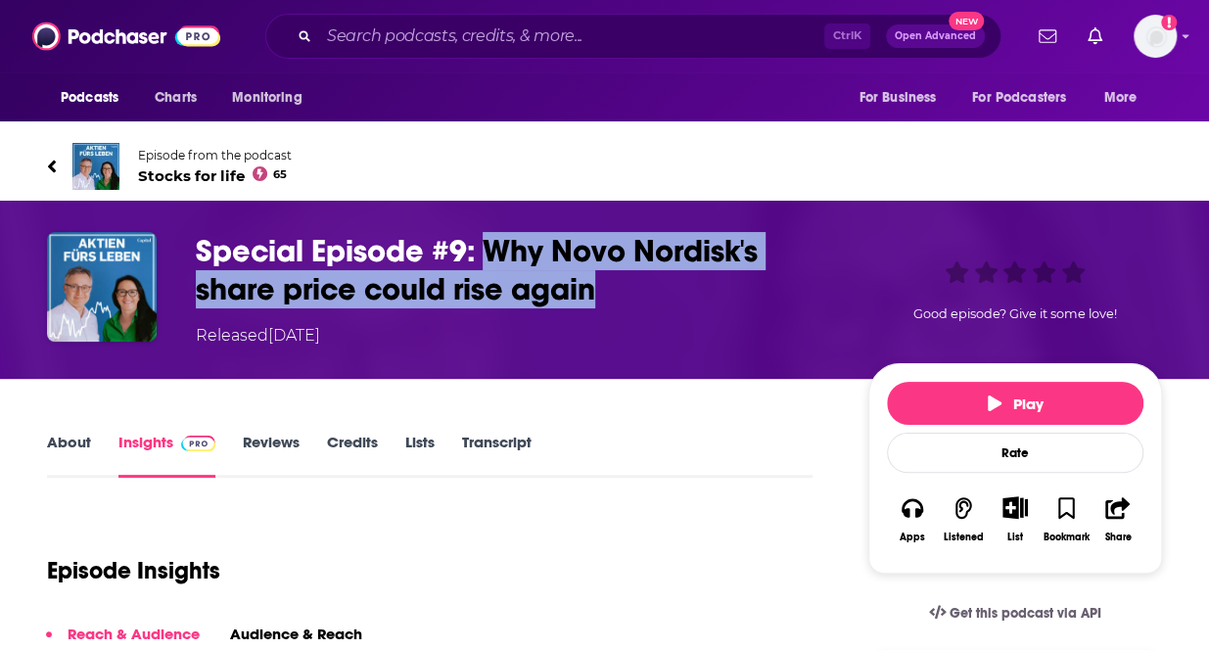
drag, startPoint x: 491, startPoint y: 248, endPoint x: 609, endPoint y: 289, distance: 125.4
click at [609, 289] on h3 "Special Episode #9: Why Novo Nordisk's share price could rise again" at bounding box center [516, 270] width 641 height 76
copy font "Why Novo Nordisk's share price could rise again"
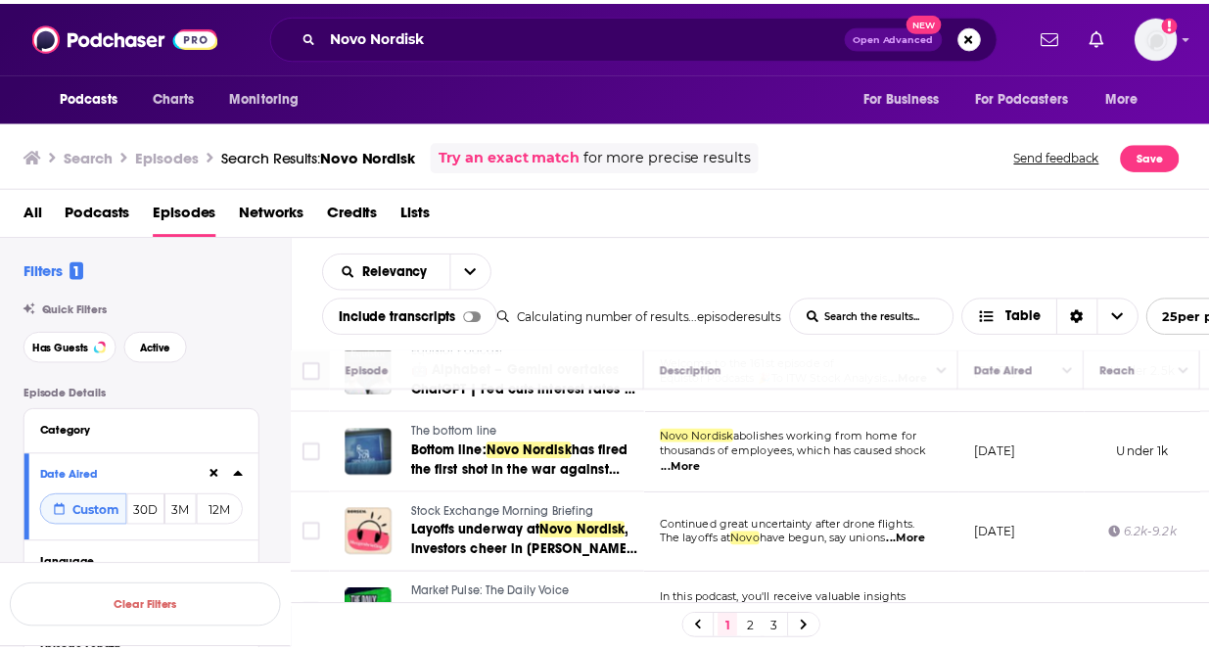
scroll to position [728, 0]
